Goal: Transaction & Acquisition: Purchase product/service

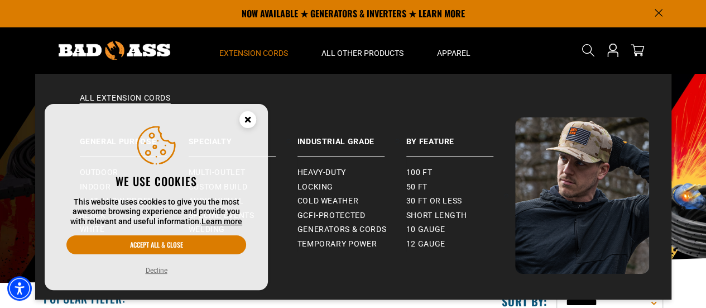
click at [264, 55] on span "Extension Cords" at bounding box center [253, 53] width 69 height 10
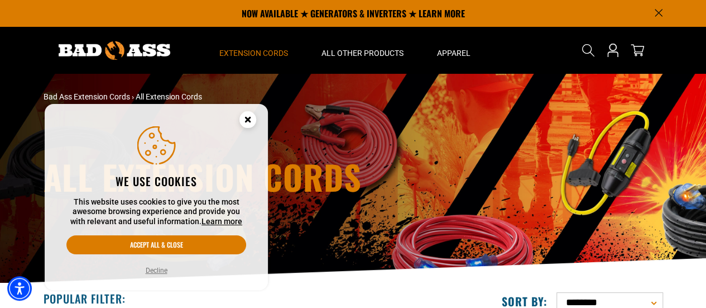
click at [255, 113] on icon "Close this option" at bounding box center [248, 121] width 34 height 34
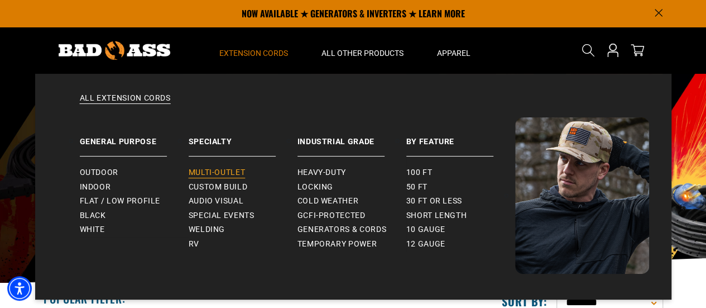
click at [228, 169] on span "Multi-Outlet" at bounding box center [217, 173] width 57 height 10
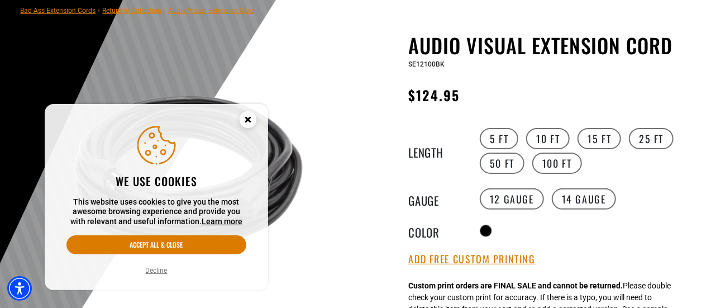
scroll to position [112, 0]
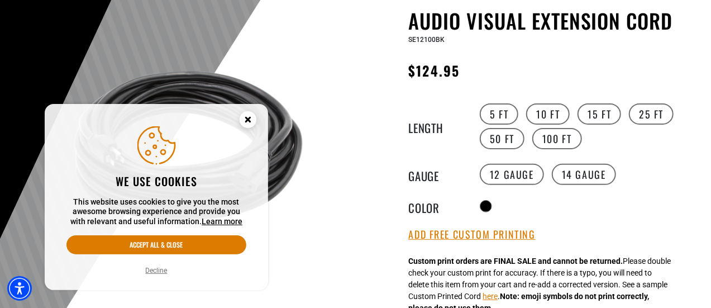
click at [247, 117] on icon "Close this option" at bounding box center [248, 119] width 4 height 4
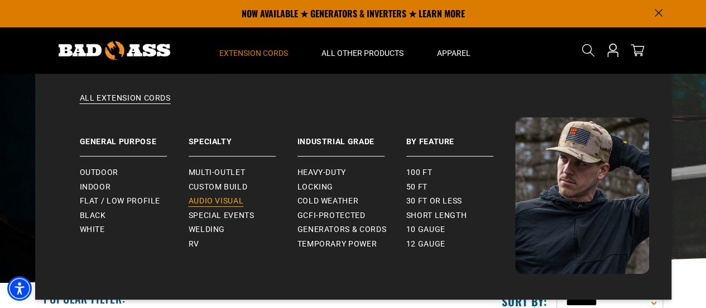
click at [213, 200] on span "Audio Visual" at bounding box center [216, 201] width 55 height 10
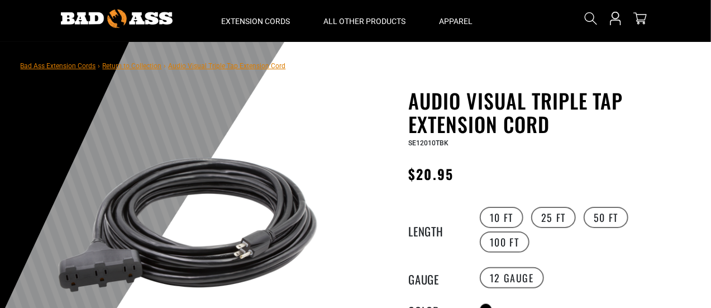
scroll to position [56, 0]
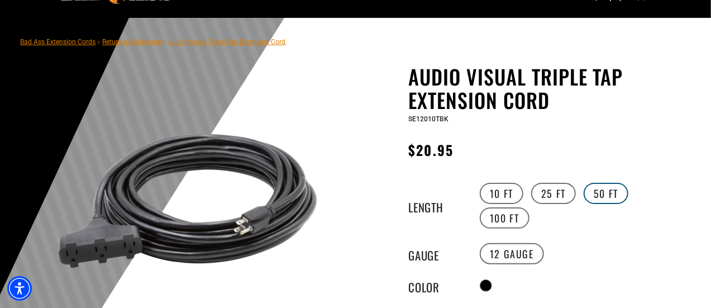
click at [603, 194] on label "50 FT" at bounding box center [606, 193] width 45 height 21
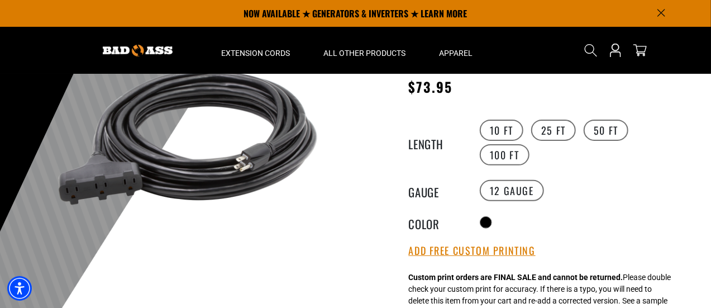
scroll to position [56, 0]
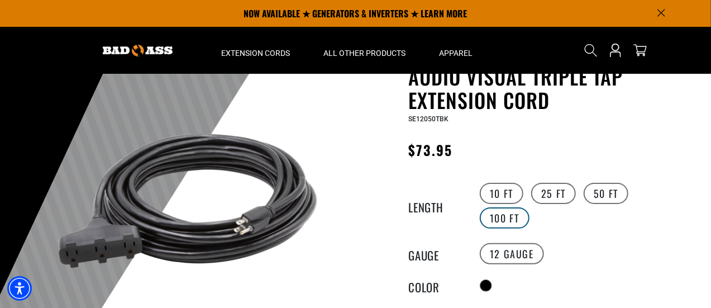
click at [500, 219] on label "100 FT" at bounding box center [505, 217] width 50 height 21
click at [596, 196] on label "50 FT" at bounding box center [606, 193] width 45 height 21
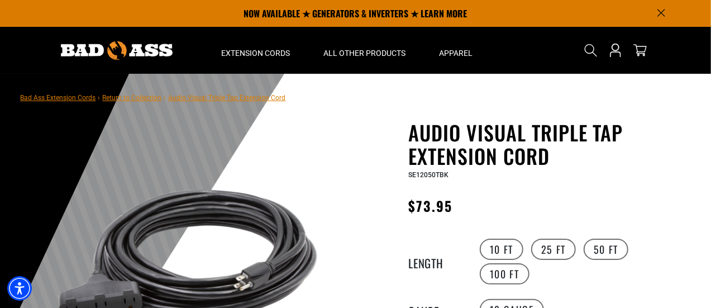
scroll to position [56, 0]
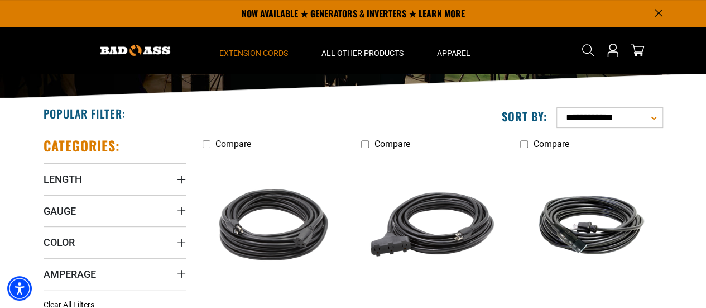
scroll to position [168, 0]
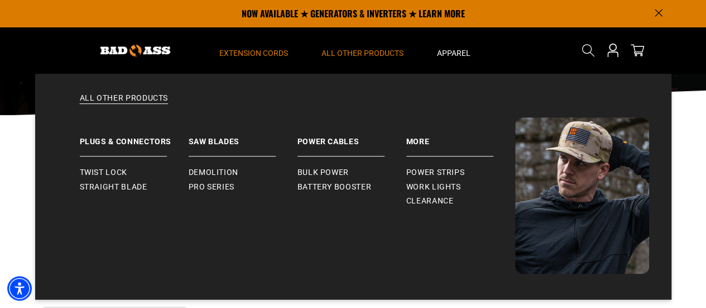
click at [346, 51] on span "All Other Products" at bounding box center [363, 53] width 82 height 10
click at [316, 177] on span "Bulk Power" at bounding box center [323, 173] width 51 height 10
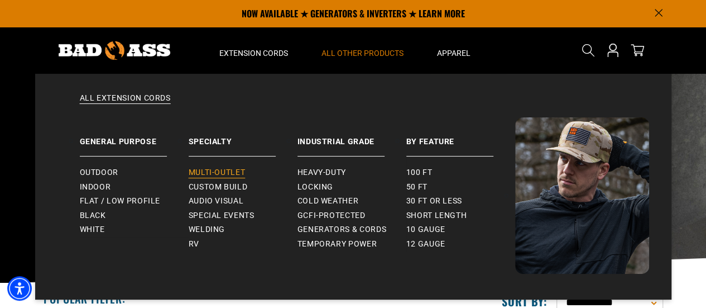
click at [201, 169] on span "Multi-Outlet" at bounding box center [217, 173] width 57 height 10
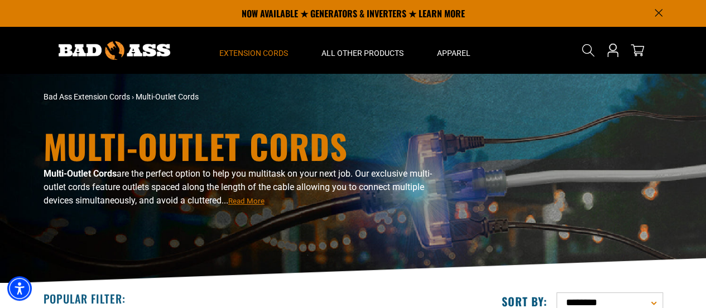
click at [128, 47] on img at bounding box center [115, 50] width 112 height 18
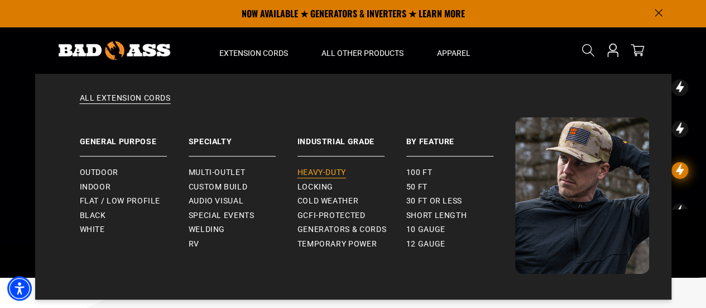
click at [311, 176] on span "Heavy-Duty" at bounding box center [322, 173] width 49 height 10
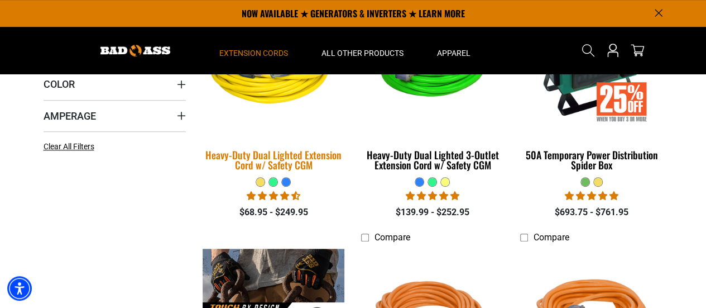
scroll to position [168, 0]
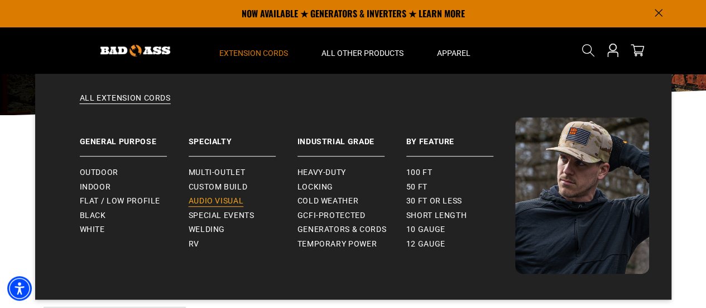
click at [219, 197] on span "Audio Visual" at bounding box center [216, 201] width 55 height 10
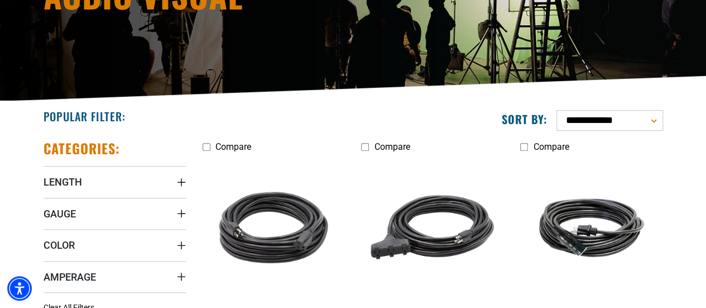
scroll to position [223, 0]
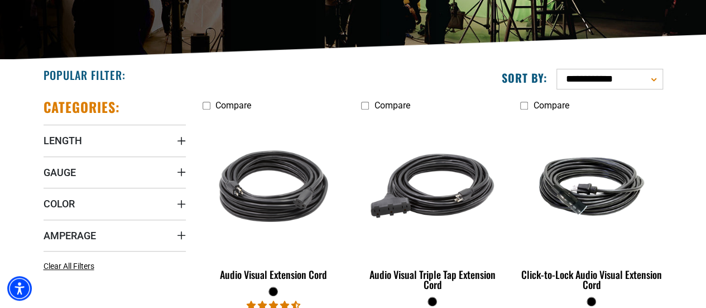
click at [653, 77] on select "**********" at bounding box center [610, 79] width 107 height 21
click at [680, 70] on section "**********" at bounding box center [353, 214] width 706 height 308
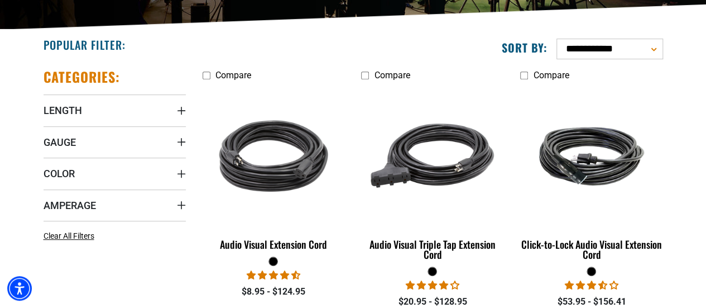
scroll to position [279, 0]
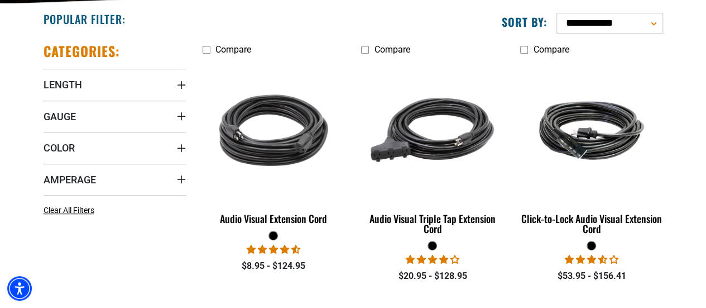
click at [187, 112] on div "Categories: Length Length 5 FT (1) 5 FT (1 product)" at bounding box center [114, 173] width 159 height 278
click at [179, 112] on icon "Gauge" at bounding box center [181, 116] width 9 height 9
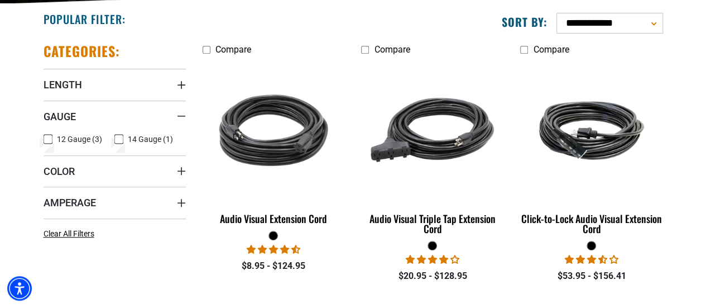
click at [52, 140] on label "12 Gauge (3) 12 Gauge (3 products)" at bounding box center [79, 139] width 71 height 15
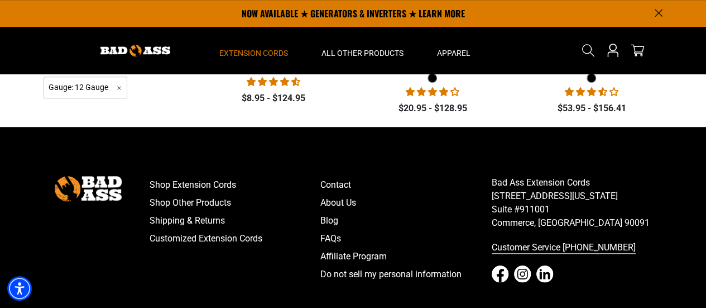
scroll to position [279, 0]
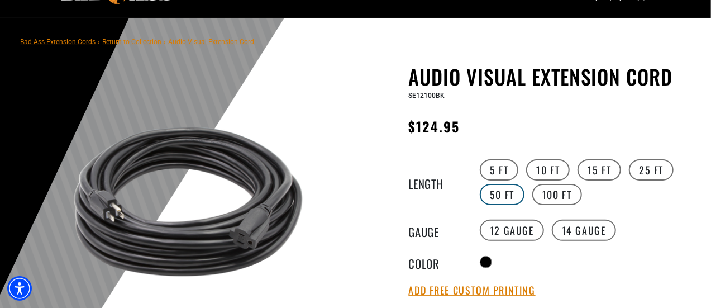
click at [500, 193] on label "50 FT" at bounding box center [502, 194] width 45 height 21
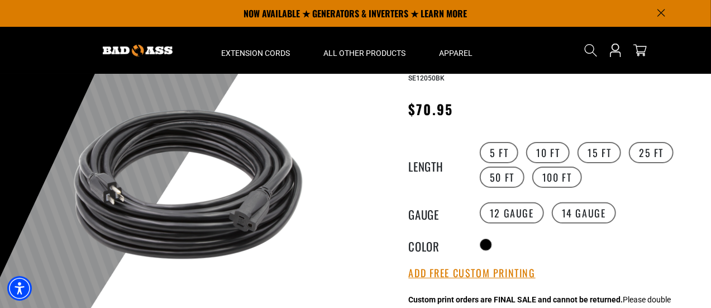
scroll to position [56, 0]
